Goal: Information Seeking & Learning: Find specific page/section

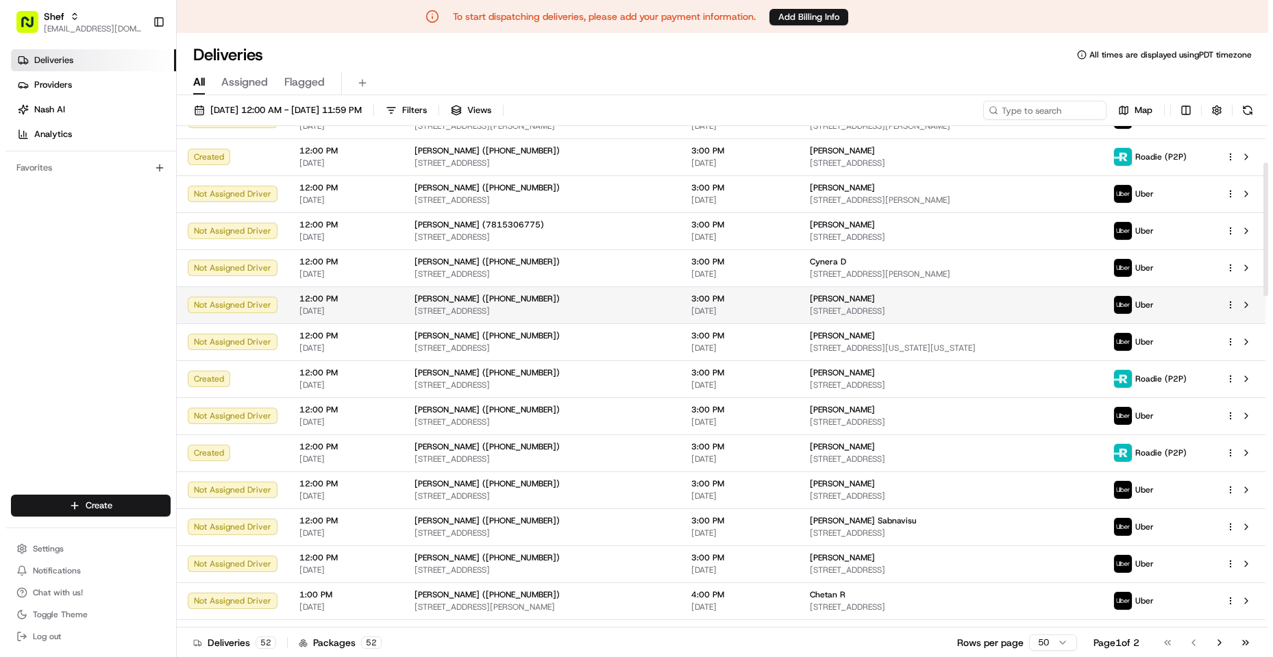
scroll to position [137, 0]
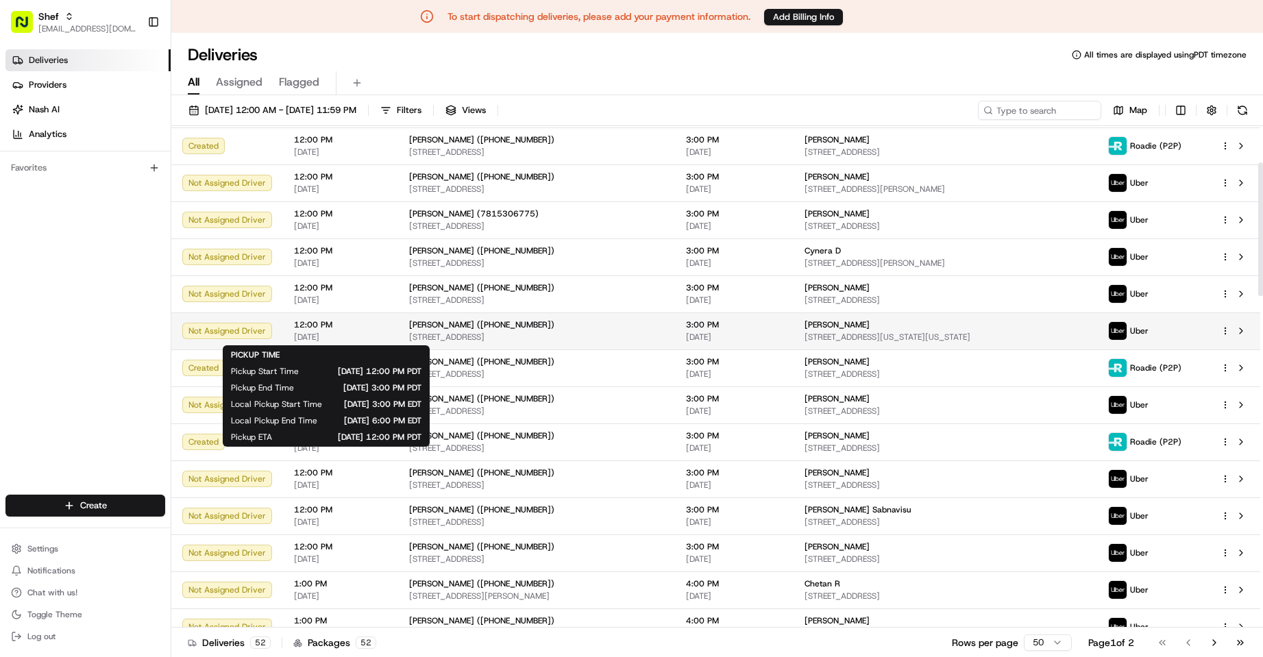
click at [360, 325] on span "12:00 PM" at bounding box center [340, 324] width 93 height 11
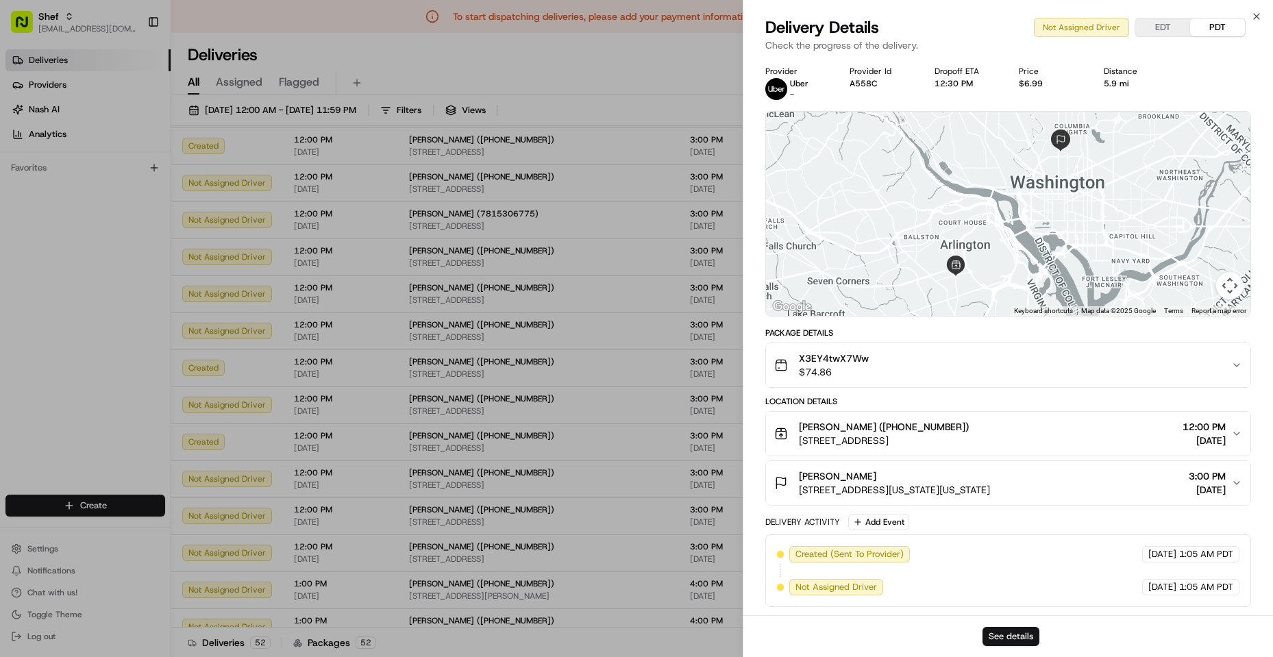
click at [1013, 634] on button "See details" at bounding box center [1011, 636] width 57 height 19
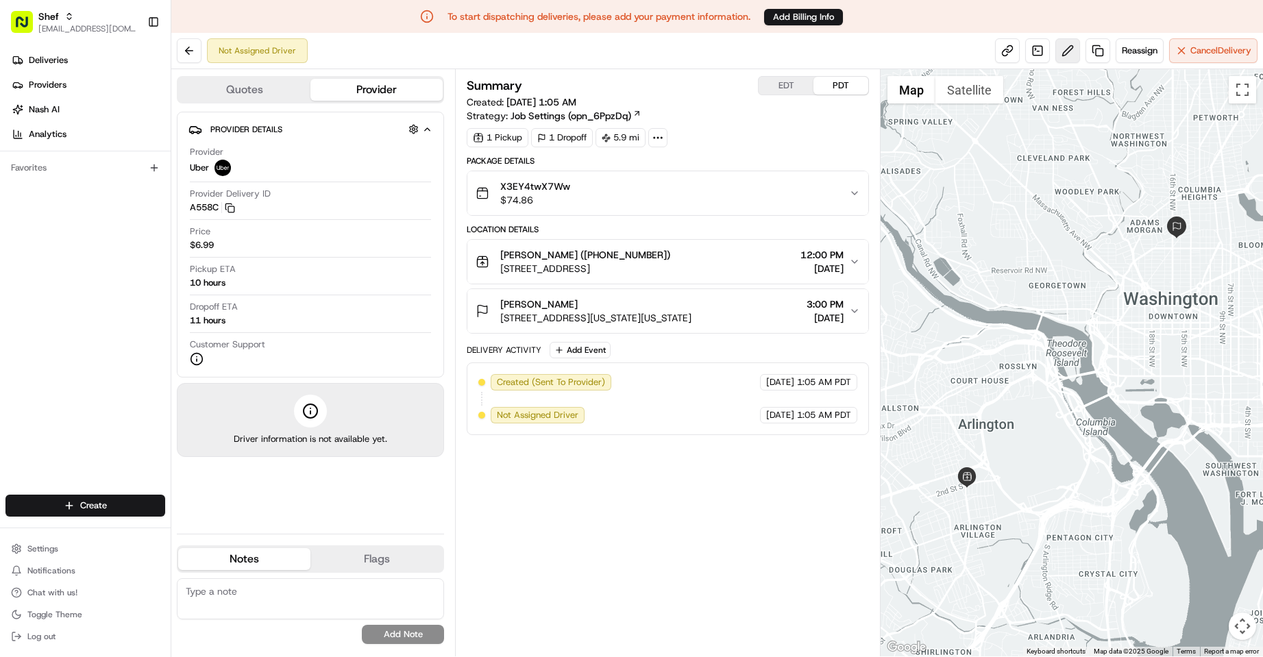
click at [1064, 51] on button at bounding box center [1067, 50] width 25 height 25
click at [857, 191] on icon "button" at bounding box center [854, 193] width 11 height 11
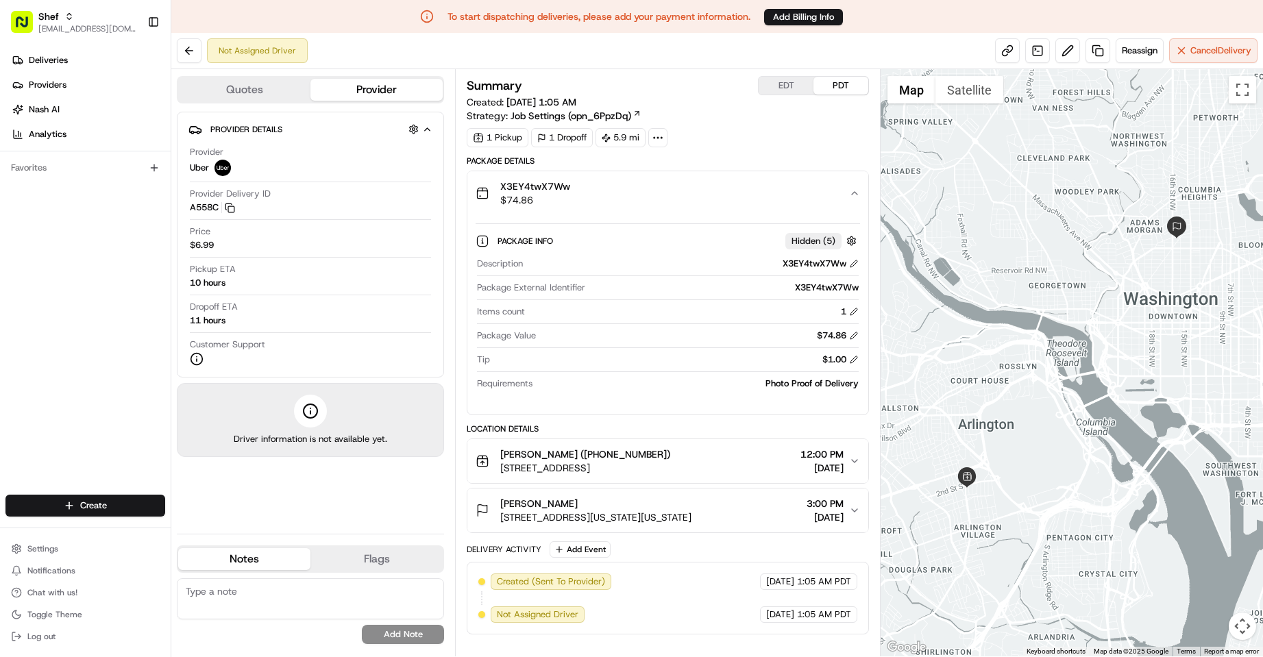
click at [848, 463] on div "Shaheen Yasin (+15717334046) 301 S Fillmore St, Arlington, VA 22204, USA 12:00 …" at bounding box center [662, 460] width 373 height 27
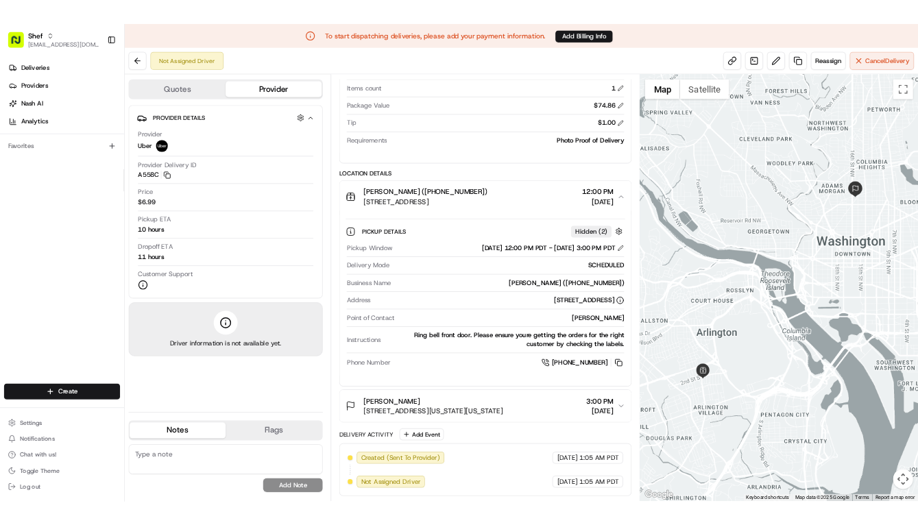
scroll to position [33, 0]
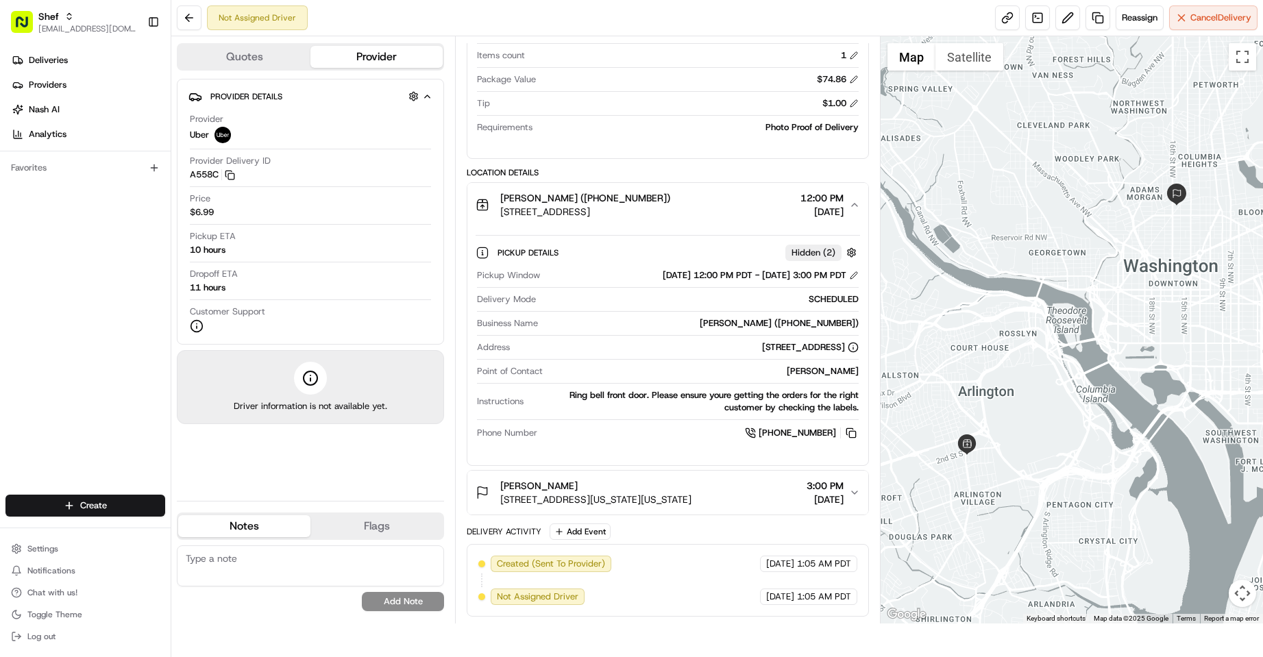
click at [109, 316] on div "Deliveries Providers Nash AI Analytics Favorites" at bounding box center [85, 273] width 171 height 459
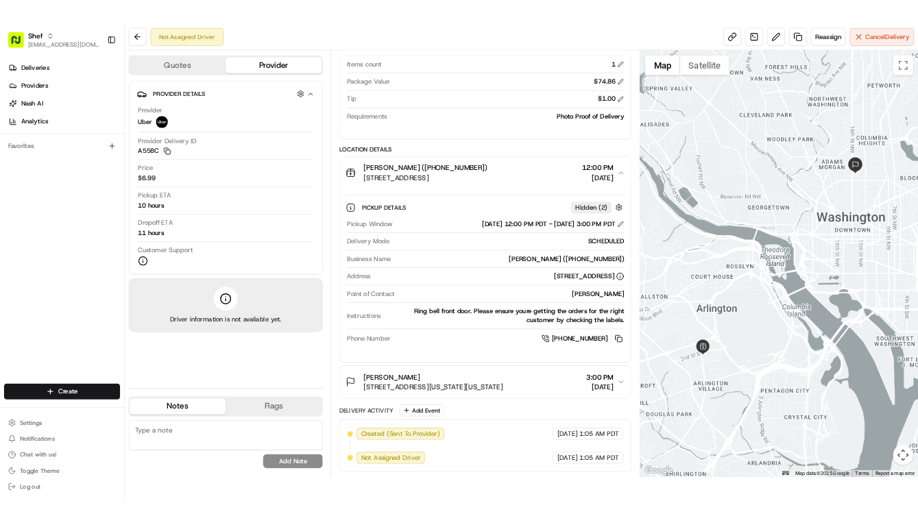
scroll to position [251, 0]
